Goal: Complete application form: Complete application form

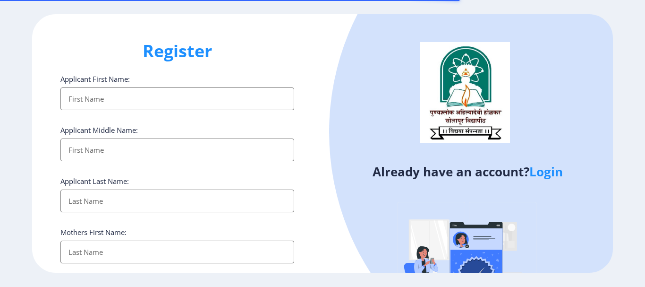
select select
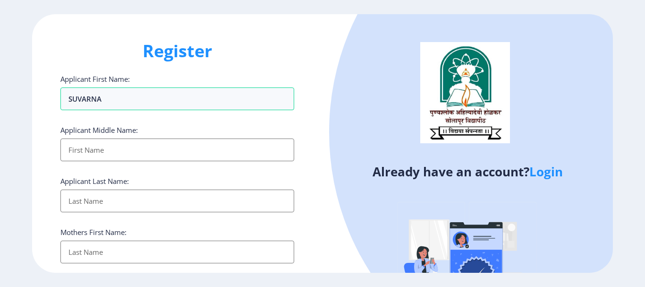
type input "SUVARNA"
type input "PRAKASH"
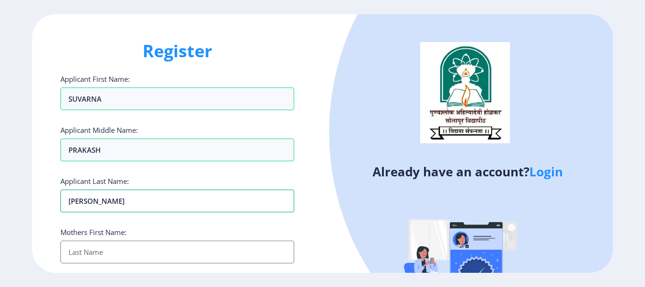
type input "[PERSON_NAME]"
type input "SAVITA"
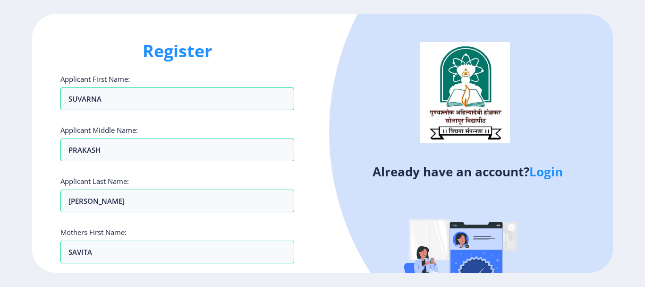
scroll to position [169, 0]
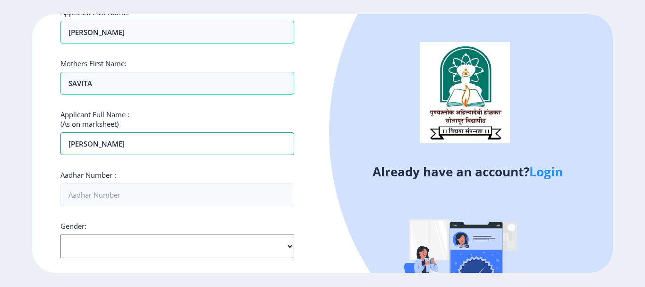
type input "[PERSON_NAME]"
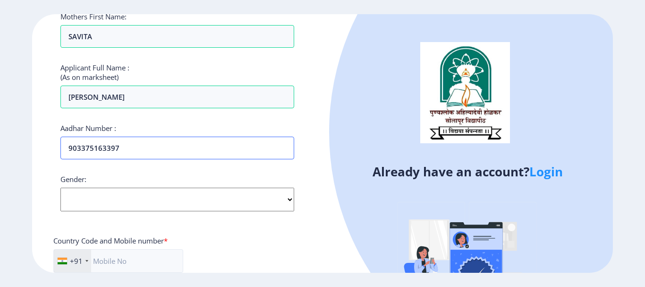
scroll to position [216, 0]
type input "903375163397"
click at [291, 196] on select "Select Gender [DEMOGRAPHIC_DATA] [DEMOGRAPHIC_DATA] Other" at bounding box center [177, 199] width 234 height 24
select select "[DEMOGRAPHIC_DATA]"
click at [60, 187] on select "Select Gender [DEMOGRAPHIC_DATA] [DEMOGRAPHIC_DATA] Other" at bounding box center [177, 199] width 234 height 24
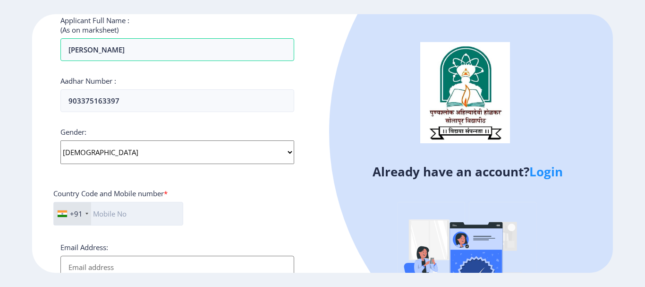
scroll to position [358, 0]
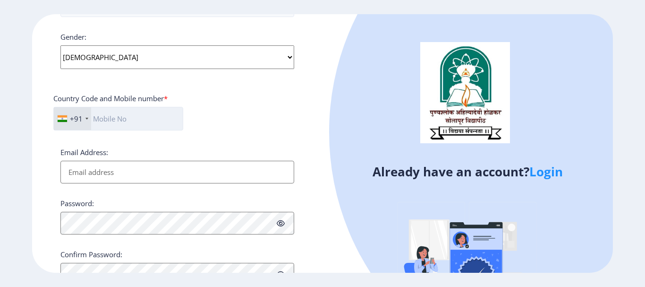
click at [100, 116] on input "text" at bounding box center [118, 119] width 130 height 24
type input "8087201091"
click at [104, 171] on input "Email Address:" at bounding box center [177, 172] width 234 height 23
type input "[EMAIL_ADDRESS][DOMAIN_NAME]"
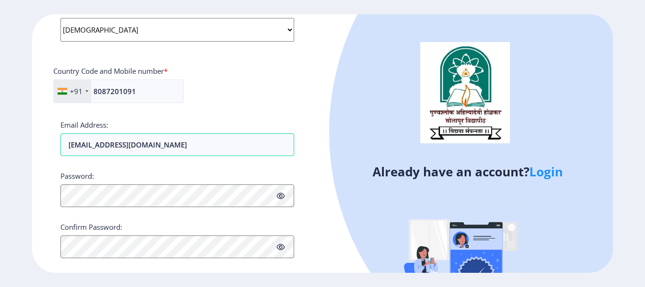
scroll to position [400, 0]
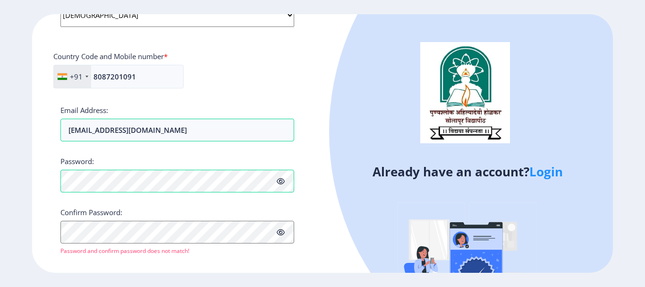
click at [281, 179] on icon at bounding box center [281, 181] width 8 height 7
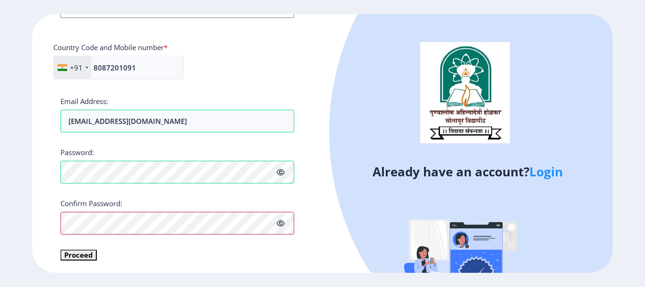
scroll to position [411, 0]
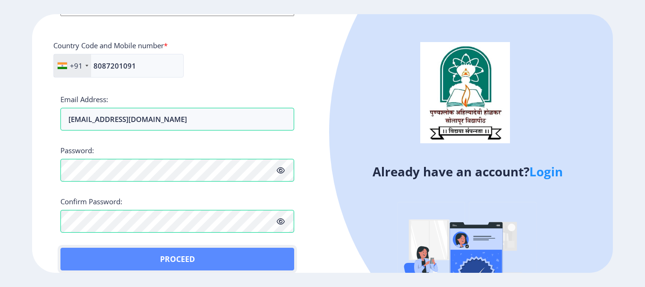
click at [80, 252] on button "Proceed" at bounding box center [177, 259] width 234 height 23
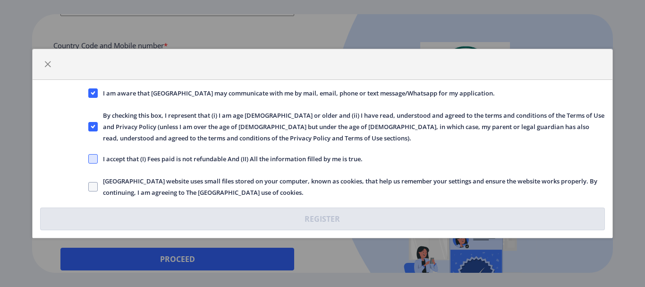
click at [94, 155] on span at bounding box center [92, 158] width 9 height 9
click at [89, 159] on input "I accept that (I) Fees paid is not refundable And (II) All the information fill…" at bounding box center [88, 159] width 0 height 0
checkbox input "true"
click at [91, 186] on span at bounding box center [92, 186] width 9 height 9
click at [89, 187] on input "[GEOGRAPHIC_DATA] website uses small files stored on your computer, known as co…" at bounding box center [88, 187] width 0 height 0
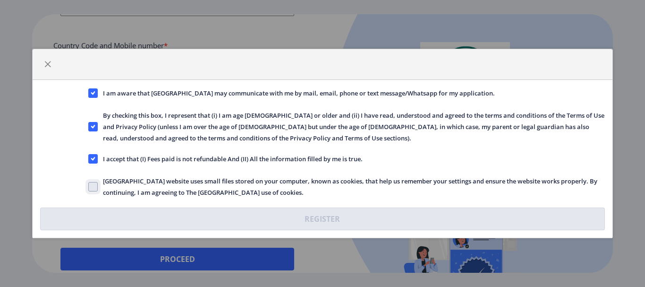
checkbox input "true"
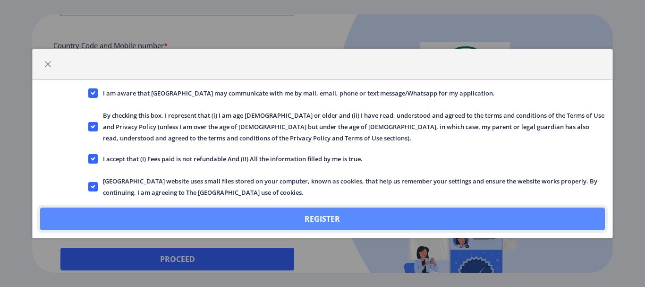
click at [330, 217] on button "Register" at bounding box center [322, 218] width 565 height 23
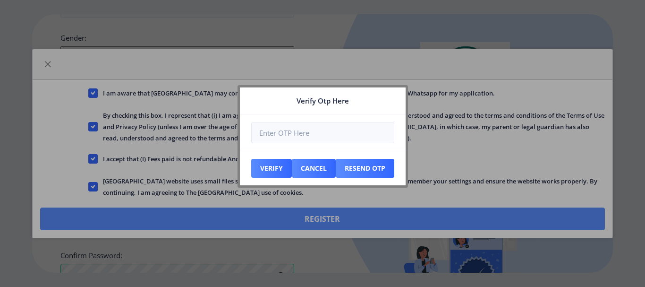
scroll to position [464, 0]
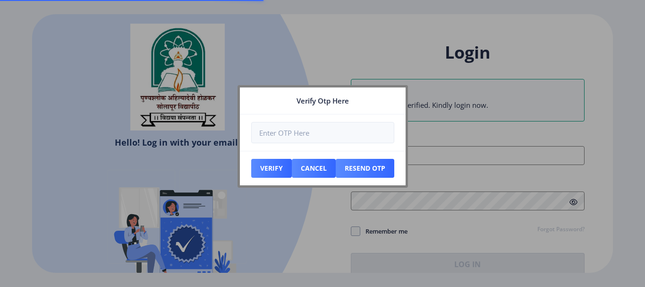
type input "[EMAIL_ADDRESS][DOMAIN_NAME]"
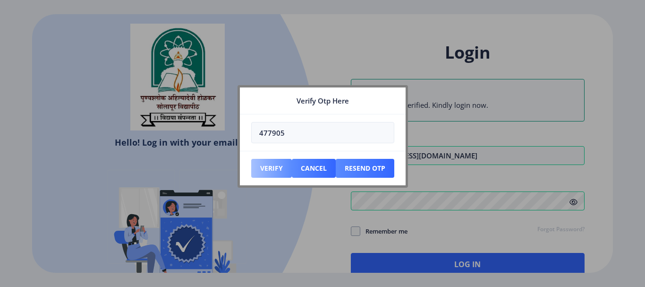
type input "477905"
click at [263, 164] on button "Verify" at bounding box center [271, 168] width 41 height 19
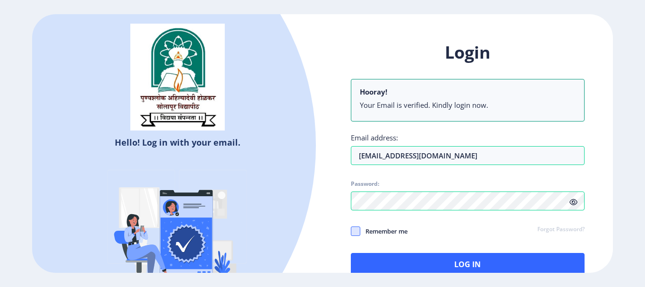
click at [356, 232] on span at bounding box center [355, 230] width 9 height 9
click at [351, 231] on input "Remember me" at bounding box center [351, 231] width 0 height 0
checkbox input "true"
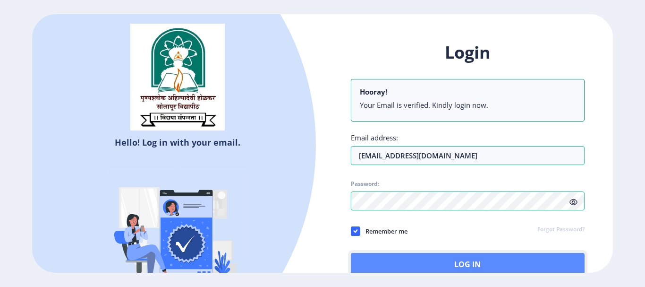
click at [466, 261] on button "Log In" at bounding box center [468, 264] width 234 height 23
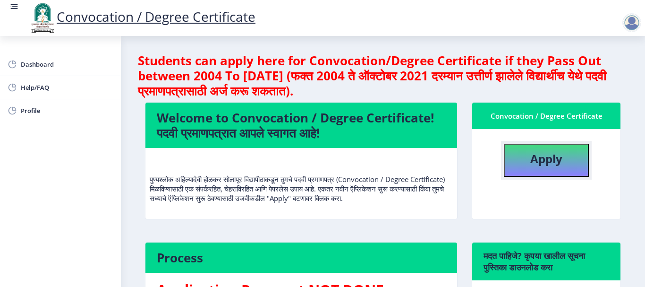
click at [535, 162] on b "Apply" at bounding box center [547, 159] width 32 height 16
select select
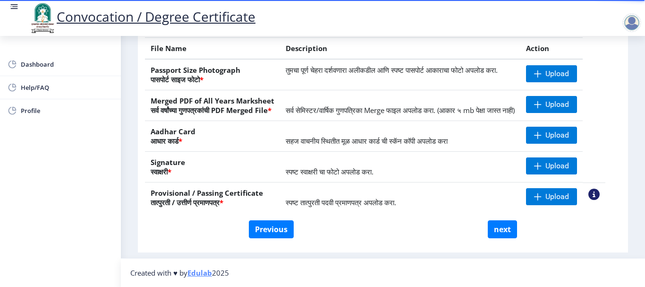
scroll to position [190, 0]
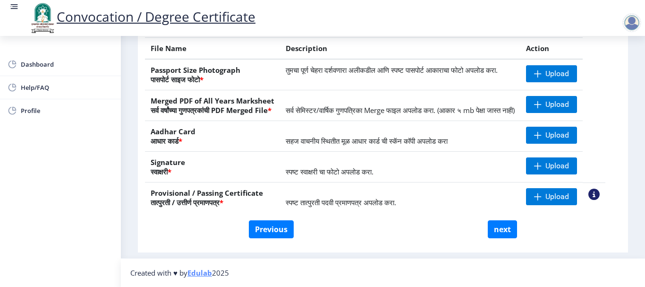
click at [346, 260] on nav "Created with ♥ by Edulab 2025" at bounding box center [383, 272] width 524 height 29
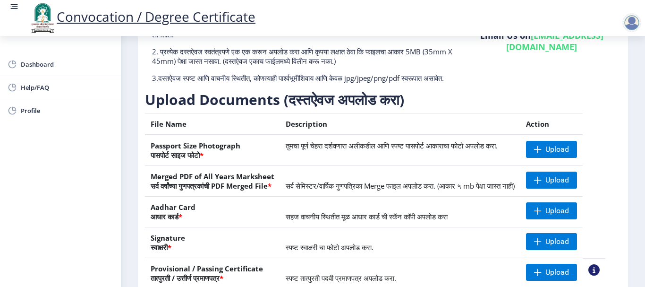
scroll to position [143, 0]
